Goal: Download file/media: Obtain a digital file from the website

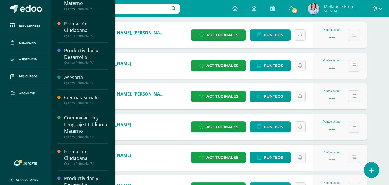
scroll to position [71, 0]
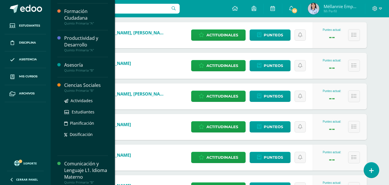
click at [85, 84] on div "Ciencias Sociales" at bounding box center [86, 85] width 44 height 7
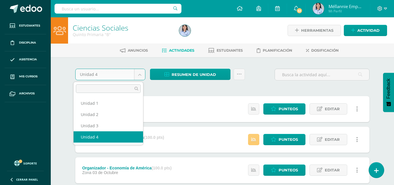
click at [138, 76] on body "Estudiantes Disciplina Asistencia Mis cursos Archivos Soporte Ayuda Reportar un…" at bounding box center [197, 172] width 394 height 344
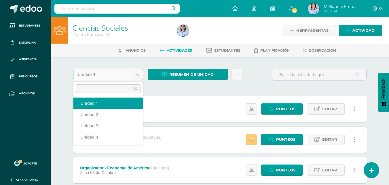
select select "Unidad 1"
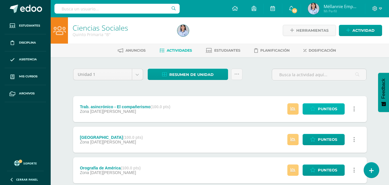
click at [322, 112] on span "Punteos" at bounding box center [327, 108] width 19 height 11
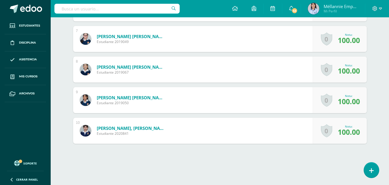
scroll to position [375, 0]
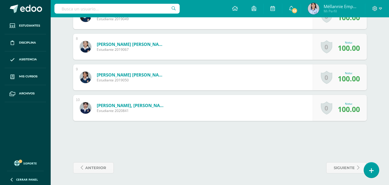
drag, startPoint x: 392, startPoint y: 17, endPoint x: 367, endPoint y: 196, distance: 181.0
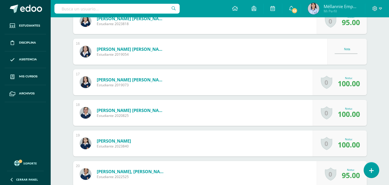
scroll to position [615, 0]
click at [345, 51] on div "Nota" at bounding box center [347, 51] width 25 height 8
click at [350, 54] on div "Nota" at bounding box center [347, 51] width 25 height 8
click at [350, 52] on div "Nota" at bounding box center [347, 51] width 25 height 8
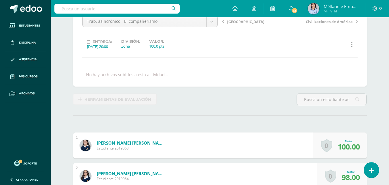
scroll to position [0, 0]
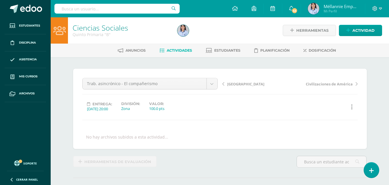
click at [184, 48] on span "Actividades" at bounding box center [179, 50] width 25 height 4
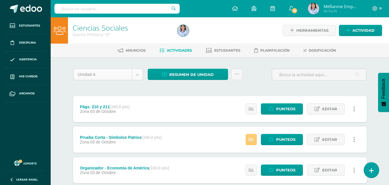
click at [140, 74] on body "Estudiantes Disciplina Asistencia Mis cursos Archivos Soporte Ayuda Reportar un…" at bounding box center [194, 172] width 389 height 344
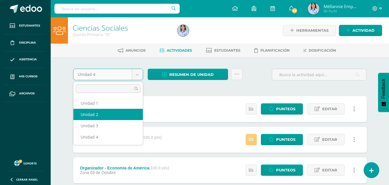
select select "Unidad 2"
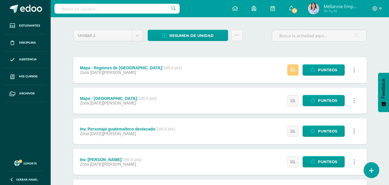
scroll to position [42, 0]
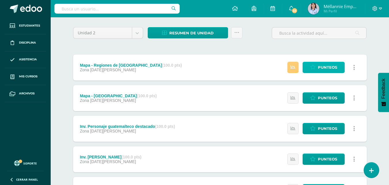
click at [326, 64] on span "Punteos" at bounding box center [327, 67] width 19 height 11
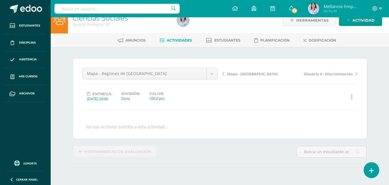
scroll to position [8, 0]
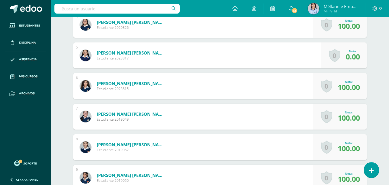
drag, startPoint x: 393, startPoint y: 44, endPoint x: 383, endPoint y: 144, distance: 100.6
click at [383, 144] on html "Estudiantes Disciplina Asistencia Mis cursos Archivos Soporte Ayuda Reportar un…" at bounding box center [194, 6] width 389 height 560
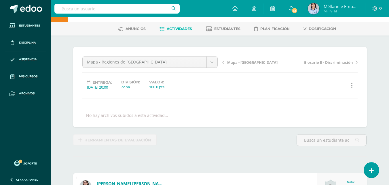
scroll to position [0, 0]
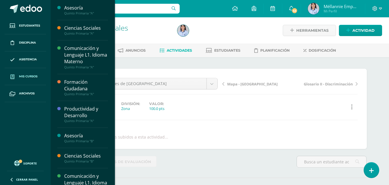
click at [31, 79] on link "Mis cursos" at bounding box center [26, 76] width 42 height 17
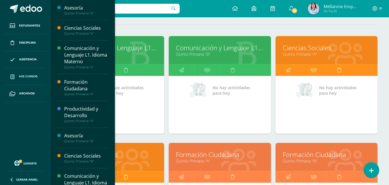
scroll to position [79, 0]
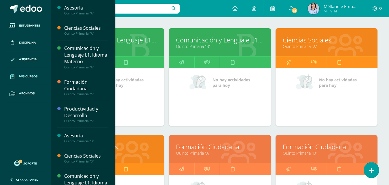
click at [381, 91] on div "Todos los niveles Todos los niveles Sexto Perito Contador con Orientación en Co…" at bounding box center [220, 183] width 339 height 401
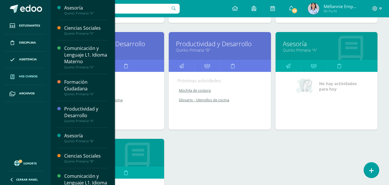
scroll to position [295, 0]
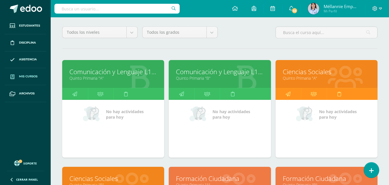
scroll to position [45, 0]
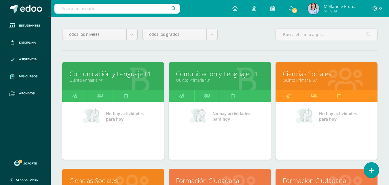
click at [211, 75] on link "Comunicación y Lenguaje L1. Idioma Materno" at bounding box center [220, 73] width 88 height 9
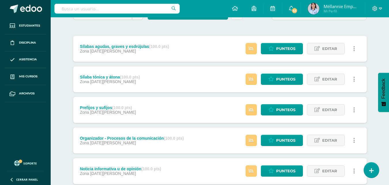
scroll to position [61, 0]
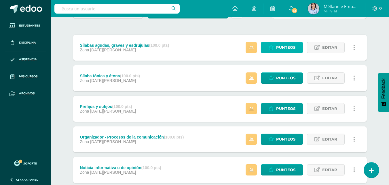
click at [281, 50] on span "Punteos" at bounding box center [285, 47] width 19 height 11
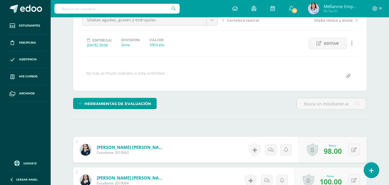
scroll to position [10, 0]
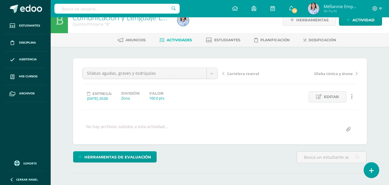
click at [182, 41] on span "Actividades" at bounding box center [179, 40] width 25 height 4
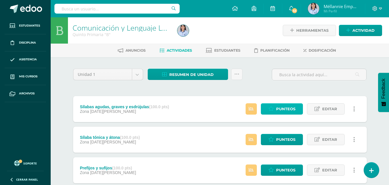
click at [279, 109] on span "Punteos" at bounding box center [285, 108] width 19 height 11
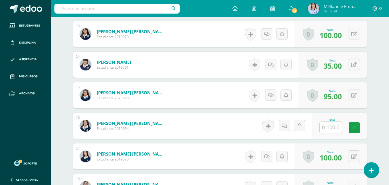
scroll to position [558, 0]
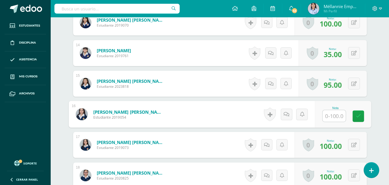
click at [336, 117] on input "text" at bounding box center [334, 116] width 23 height 12
type input "74"
click at [358, 115] on icon at bounding box center [358, 115] width 5 height 5
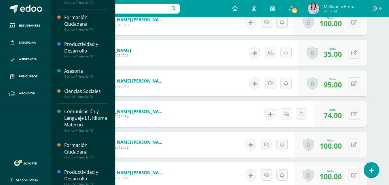
scroll to position [71, 0]
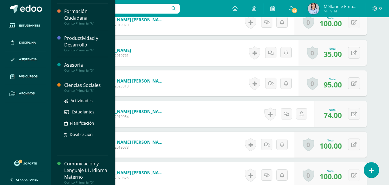
click at [83, 83] on div "Ciencias Sociales" at bounding box center [86, 85] width 44 height 7
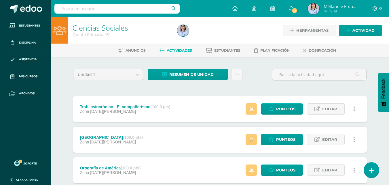
scroll to position [6, 0]
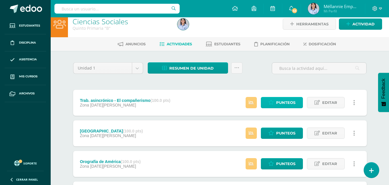
click at [288, 98] on span "Punteos" at bounding box center [285, 102] width 19 height 11
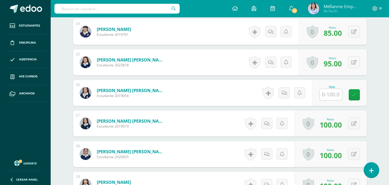
scroll to position [579, 0]
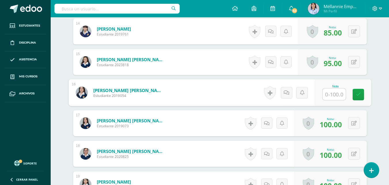
click at [327, 95] on input "text" at bounding box center [334, 94] width 23 height 12
type input "73"
click at [361, 96] on icon at bounding box center [358, 94] width 5 height 5
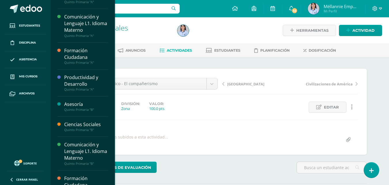
scroll to position [0, 0]
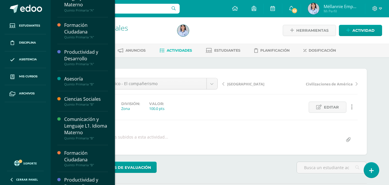
scroll to position [71, 0]
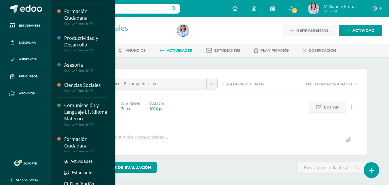
click at [78, 139] on div "Formación Ciudadana" at bounding box center [86, 142] width 44 height 13
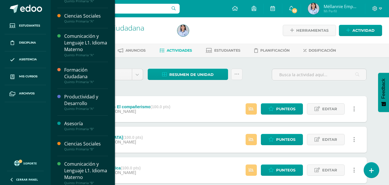
scroll to position [23, 0]
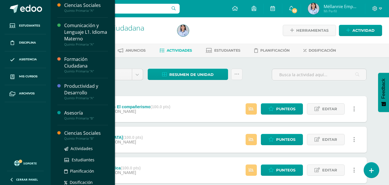
click at [95, 132] on div "Ciencias Sociales" at bounding box center [86, 133] width 44 height 7
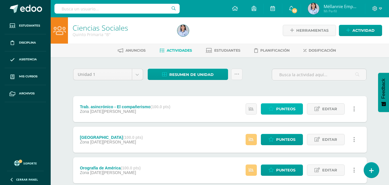
click at [285, 109] on span "Punteos" at bounding box center [285, 108] width 19 height 11
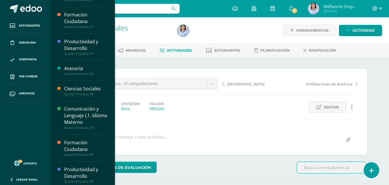
scroll to position [71, 0]
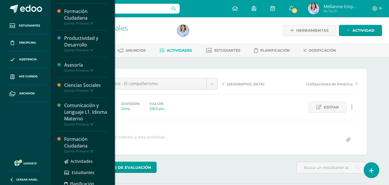
click at [73, 138] on div "Formación Ciudadana" at bounding box center [86, 142] width 44 height 13
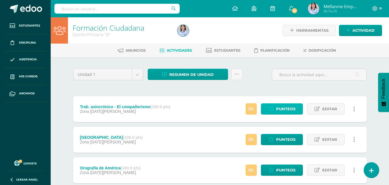
click at [280, 109] on span "Punteos" at bounding box center [285, 108] width 19 height 11
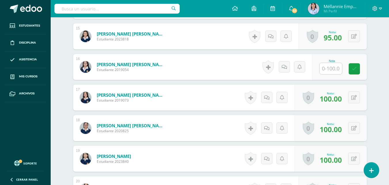
scroll to position [605, 0]
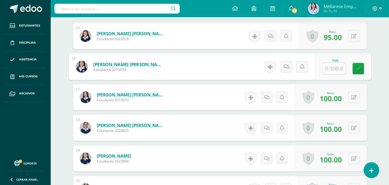
click at [331, 65] on input "text" at bounding box center [334, 69] width 23 height 12
type input "73"
click at [363, 67] on link at bounding box center [359, 69] width 12 height 12
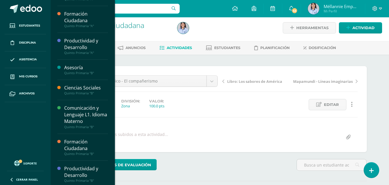
scroll to position [71, 0]
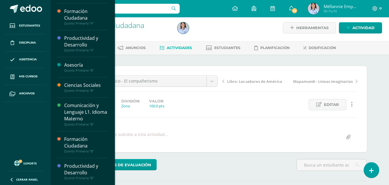
click at [85, 169] on div "Productividad y Desarrollo" at bounding box center [86, 169] width 44 height 13
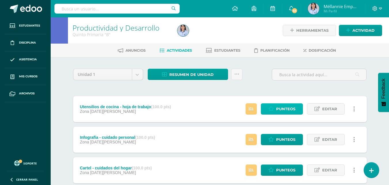
click at [275, 108] on link "Punteos" at bounding box center [282, 108] width 42 height 11
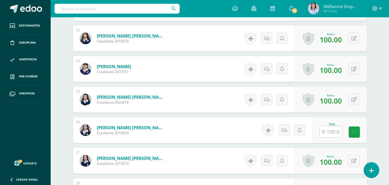
scroll to position [543, 0]
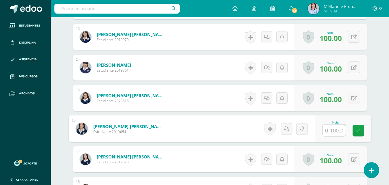
click at [332, 132] on input "text" at bounding box center [334, 131] width 23 height 12
type input "96"
click at [358, 131] on icon at bounding box center [358, 130] width 5 height 5
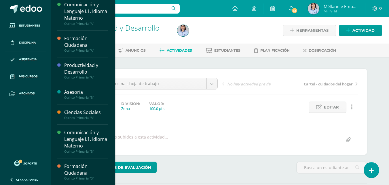
scroll to position [71, 0]
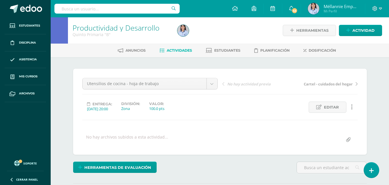
click at [115, 152] on div "Utensilios de cocina - hoja de trabajo Utensilios de cocina - hoja de trabajo C…" at bounding box center [220, 112] width 294 height 86
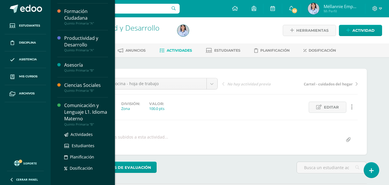
click at [76, 106] on div "Comunicación y Lenguaje L1. Idioma Materno" at bounding box center [86, 112] width 44 height 20
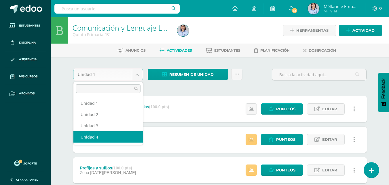
select select "Unidad 4"
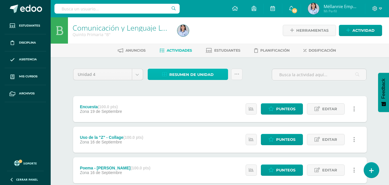
click at [170, 73] on span "Resumen de unidad" at bounding box center [192, 74] width 44 height 11
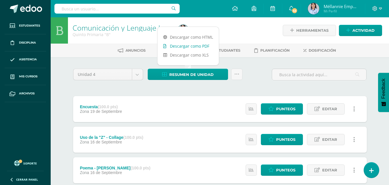
click at [188, 45] on link "Descargar como PDF" at bounding box center [188, 46] width 61 height 9
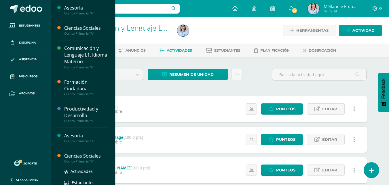
click at [84, 154] on div "Ciencias Sociales" at bounding box center [86, 155] width 44 height 7
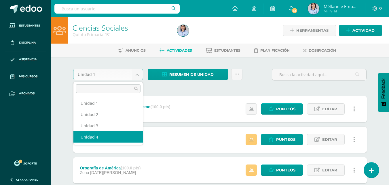
select select "Unidad 4"
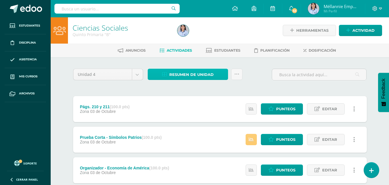
click at [192, 76] on span "Resumen de unidad" at bounding box center [192, 74] width 44 height 11
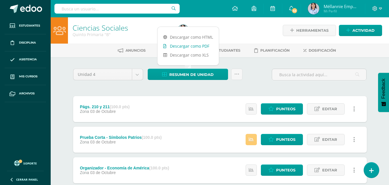
click at [199, 48] on link "Descargar como PDF" at bounding box center [188, 46] width 61 height 9
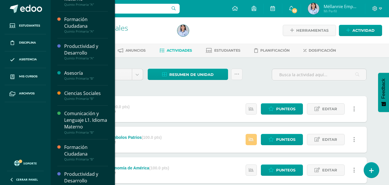
scroll to position [67, 0]
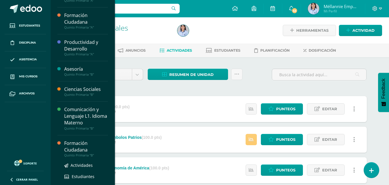
click at [69, 143] on div "Formación Ciudadana" at bounding box center [86, 146] width 44 height 13
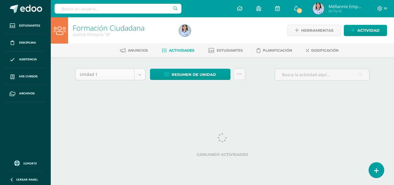
click at [137, 74] on body "Estudiantes Disciplina Asistencia Mis cursos Archivos Soporte Ayuda Reportar un…" at bounding box center [197, 54] width 394 height 108
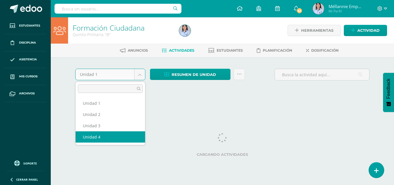
select select "Unidad 4"
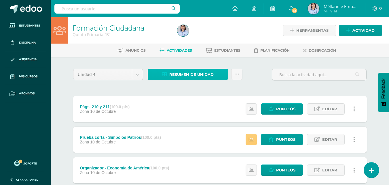
click at [191, 71] on span "Resumen de unidad" at bounding box center [192, 74] width 44 height 11
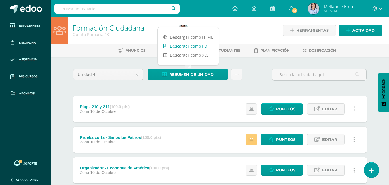
click at [186, 48] on link "Descargar como PDF" at bounding box center [188, 46] width 61 height 9
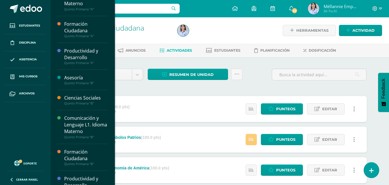
scroll to position [71, 0]
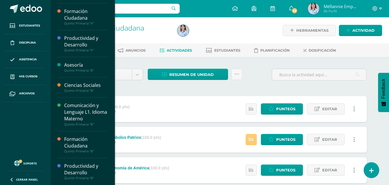
click at [82, 167] on div "Productividad y Desarrollo" at bounding box center [86, 169] width 44 height 13
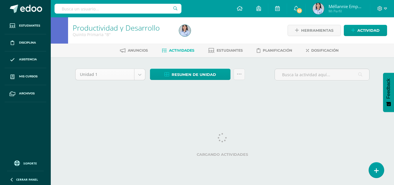
click at [136, 74] on body "Estudiantes Disciplina Asistencia Mis cursos Archivos Soporte Ayuda Reportar un…" at bounding box center [197, 54] width 394 height 108
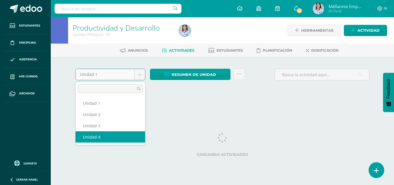
select select "Unidad 4"
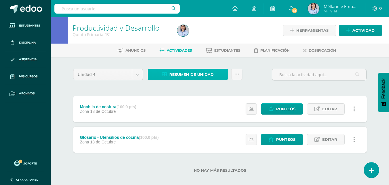
click at [193, 69] on span "Resumen de unidad" at bounding box center [192, 74] width 44 height 11
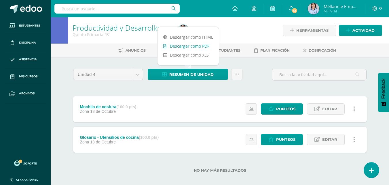
click at [193, 48] on link "Descargar como PDF" at bounding box center [188, 46] width 61 height 9
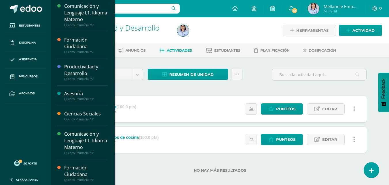
scroll to position [71, 0]
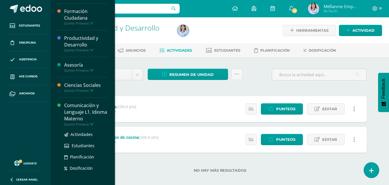
click at [78, 104] on div "Comunicación y Lenguaje L1. Idioma Materno" at bounding box center [86, 112] width 44 height 20
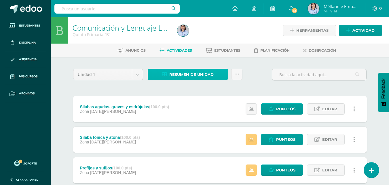
click at [184, 75] on span "Resumen de unidad" at bounding box center [192, 74] width 44 height 11
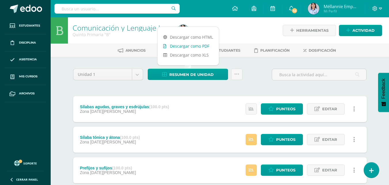
click at [186, 44] on link "Descargar como PDF" at bounding box center [188, 46] width 61 height 9
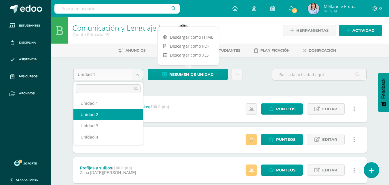
select select "Unidad 2"
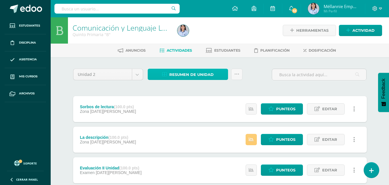
click at [184, 69] on link "Resumen de unidad" at bounding box center [188, 74] width 80 height 11
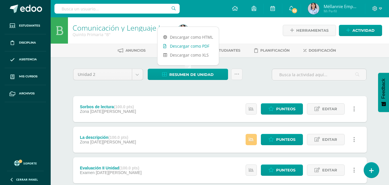
click at [189, 46] on link "Descargar como PDF" at bounding box center [188, 46] width 61 height 9
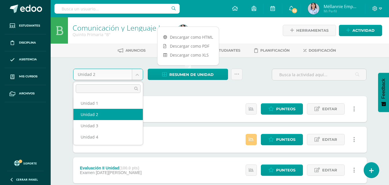
click at [138, 70] on body "Estudiantes Disciplina Asistencia Mis cursos Archivos Soporte Ayuda Reportar un…" at bounding box center [194, 187] width 389 height 374
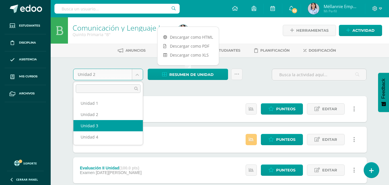
select select "Unidad 3"
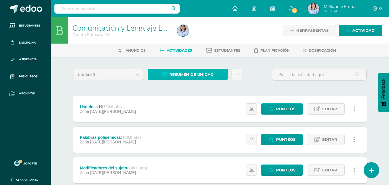
click at [203, 71] on span "Resumen de unidad" at bounding box center [192, 74] width 44 height 11
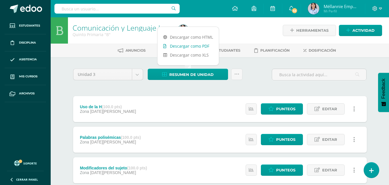
click at [202, 46] on link "Descargar como PDF" at bounding box center [188, 46] width 61 height 9
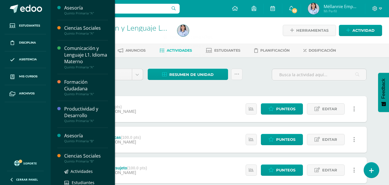
click at [89, 156] on div "Ciencias Sociales" at bounding box center [86, 155] width 44 height 7
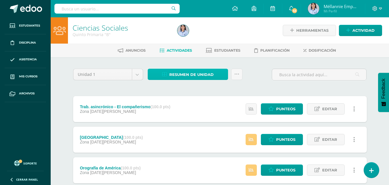
click at [205, 73] on span "Resumen de unidad" at bounding box center [192, 74] width 44 height 11
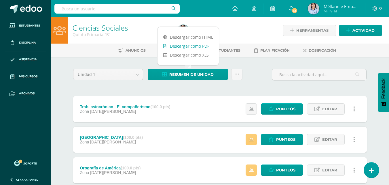
click at [202, 47] on link "Descargar como PDF" at bounding box center [188, 46] width 61 height 9
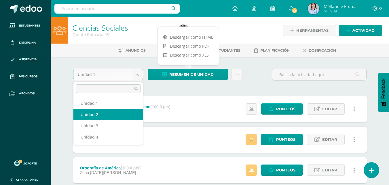
select select "Unidad 2"
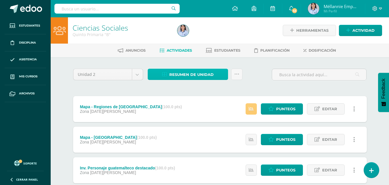
click at [182, 73] on span "Resumen de unidad" at bounding box center [192, 74] width 44 height 11
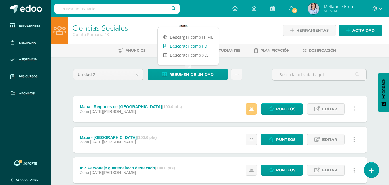
click at [188, 47] on link "Descargar como PDF" at bounding box center [188, 46] width 61 height 9
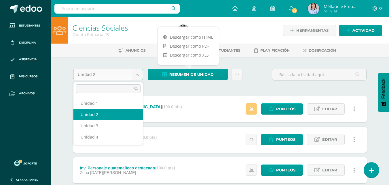
click at [138, 75] on body "Estudiantes Disciplina Asistencia Mis cursos Archivos Soporte Ayuda Reportar un…" at bounding box center [194, 187] width 389 height 374
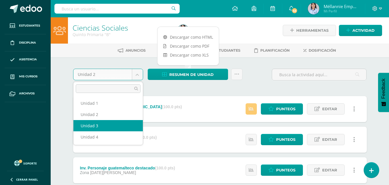
select select "Unidad 3"
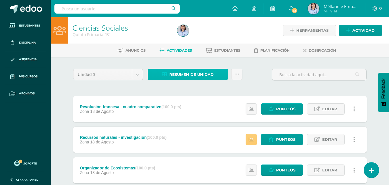
click at [206, 70] on span "Resumen de unidad" at bounding box center [192, 74] width 44 height 11
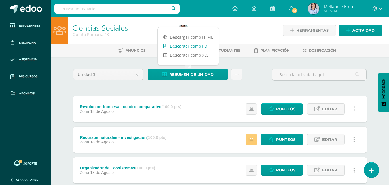
click at [197, 47] on link "Descargar como PDF" at bounding box center [188, 46] width 61 height 9
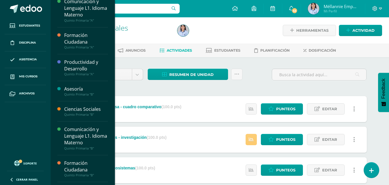
scroll to position [71, 0]
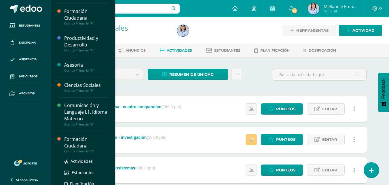
click at [82, 142] on div "Formación Ciudadana" at bounding box center [86, 142] width 44 height 13
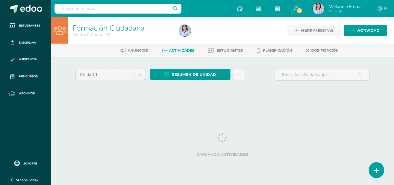
click at [388, 54] on ul "Anuncios Actividades Estudiantes Planificación Dosificación" at bounding box center [229, 51] width 343 height 10
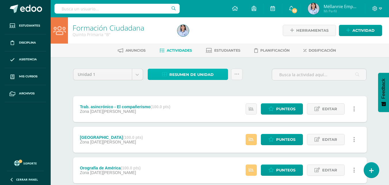
click at [199, 73] on span "Resumen de unidad" at bounding box center [192, 74] width 44 height 11
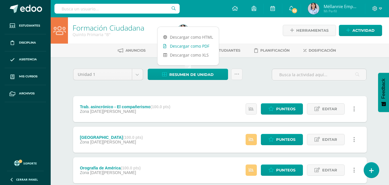
click at [198, 45] on link "Descargar como PDF" at bounding box center [188, 46] width 61 height 9
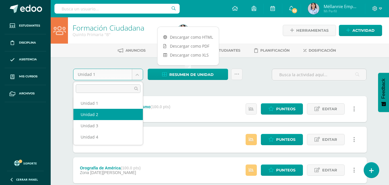
select select "Unidad 2"
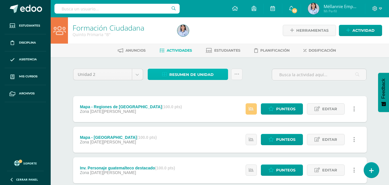
click at [199, 74] on span "Resumen de unidad" at bounding box center [192, 74] width 44 height 11
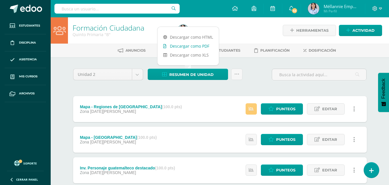
click at [204, 45] on link "Descargar como PDF" at bounding box center [188, 46] width 61 height 9
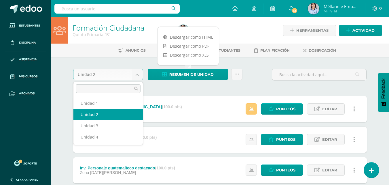
click at [136, 71] on body "Estudiantes Disciplina Asistencia Mis cursos Archivos Soporte Ayuda Reportar un…" at bounding box center [194, 187] width 389 height 374
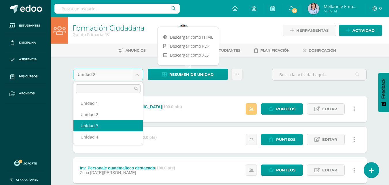
select select "Unidad 3"
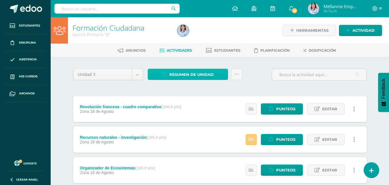
click at [199, 77] on span "Resumen de unidad" at bounding box center [192, 74] width 44 height 11
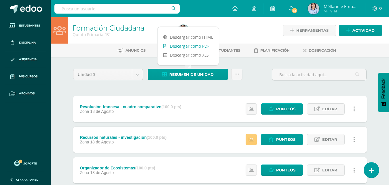
click at [201, 49] on link "Descargar como PDF" at bounding box center [188, 46] width 61 height 9
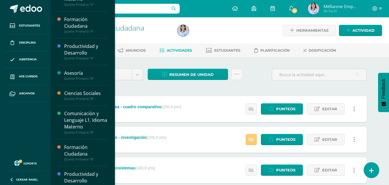
scroll to position [71, 0]
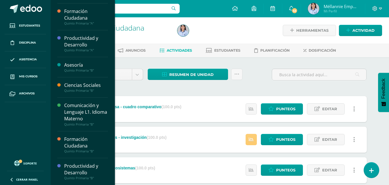
click at [83, 165] on div "Productividad y Desarrollo" at bounding box center [86, 169] width 44 height 13
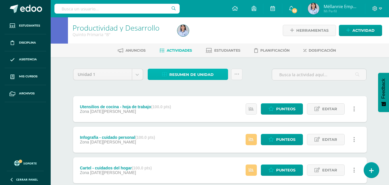
click at [202, 77] on span "Resumen de unidad" at bounding box center [192, 74] width 44 height 11
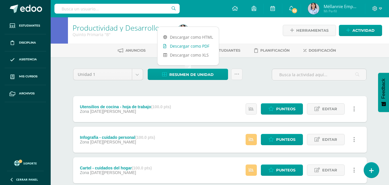
click at [199, 48] on link "Descargar como PDF" at bounding box center [188, 46] width 61 height 9
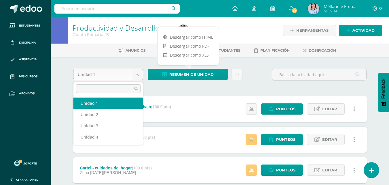
click at [137, 73] on body "Estudiantes Disciplina Asistencia Mis cursos Archivos Soporte Ayuda Reportar un…" at bounding box center [194, 110] width 389 height 221
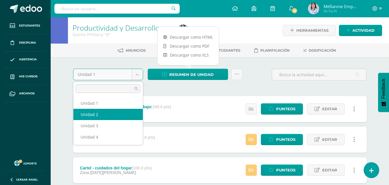
select select "Unidad 2"
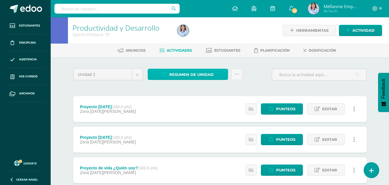
click at [197, 75] on span "Resumen de unidad" at bounding box center [192, 74] width 44 height 11
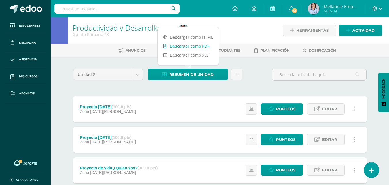
click at [194, 48] on link "Descargar como PDF" at bounding box center [188, 46] width 61 height 9
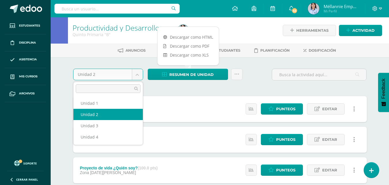
click at [136, 72] on body "Estudiantes Disciplina Asistencia Mis cursos Archivos Soporte Ayuda Reportar un…" at bounding box center [194, 110] width 389 height 221
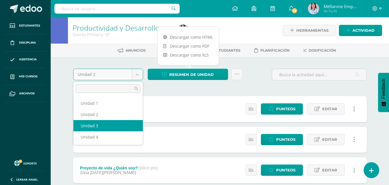
select select "Unidad 3"
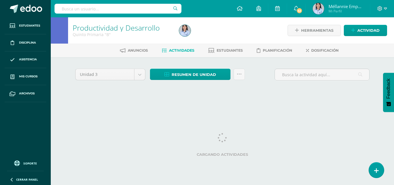
click at [233, 65] on div "Unidad 3 Unidad 1 Unidad 2 Unidad 3 Unidad 4 Resumen de unidad Descargar como H…" at bounding box center [222, 82] width 317 height 50
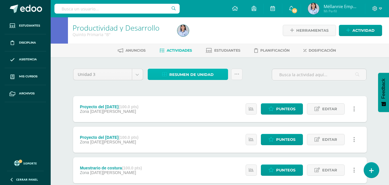
click at [202, 74] on span "Resumen de unidad" at bounding box center [192, 74] width 44 height 11
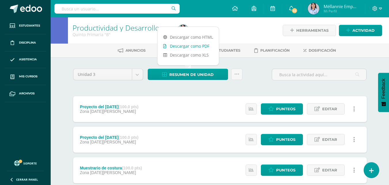
click at [200, 47] on link "Descargar como PDF" at bounding box center [188, 46] width 61 height 9
